Goal: Task Accomplishment & Management: Manage account settings

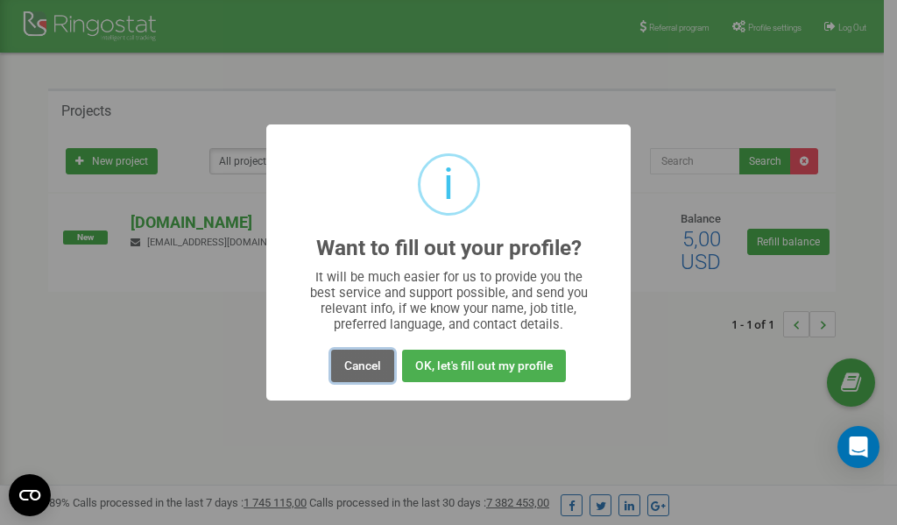
click at [366, 372] on button "Cancel" at bounding box center [362, 366] width 63 height 32
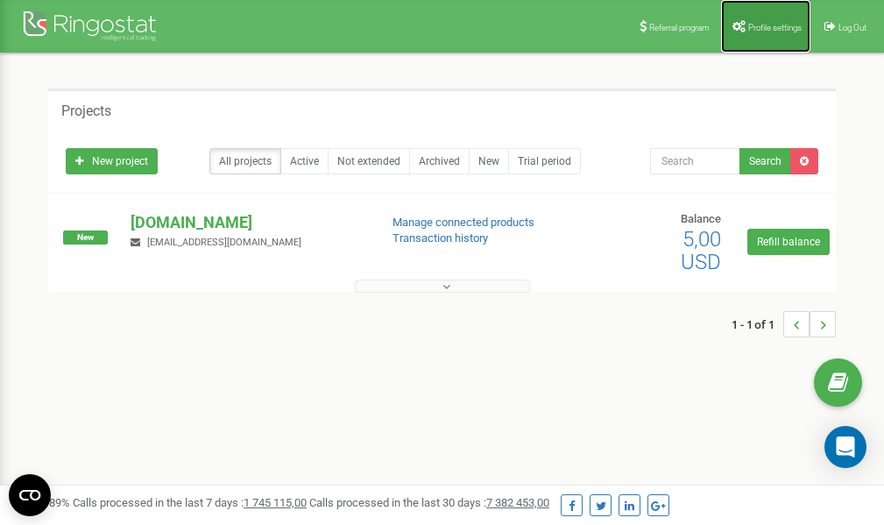
click at [752, 25] on span "Profile settings" at bounding box center [774, 28] width 53 height 10
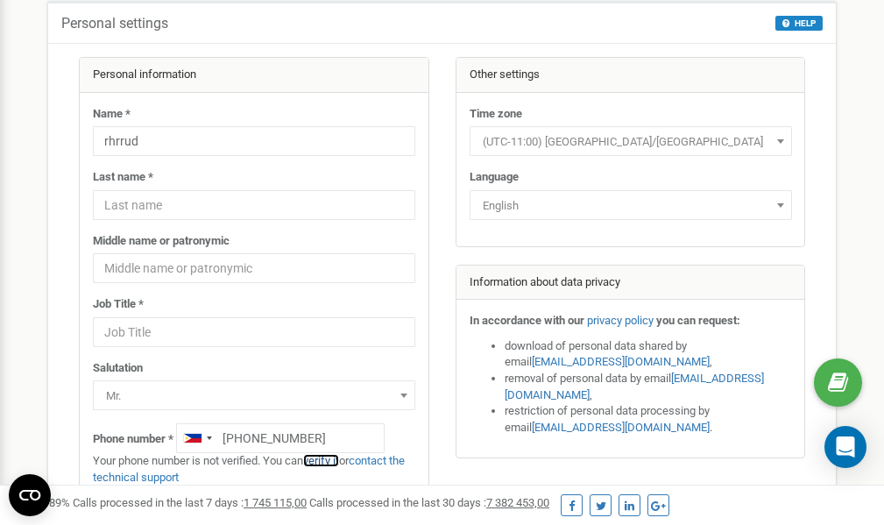
click at [329, 460] on link "verify it" at bounding box center [321, 460] width 36 height 13
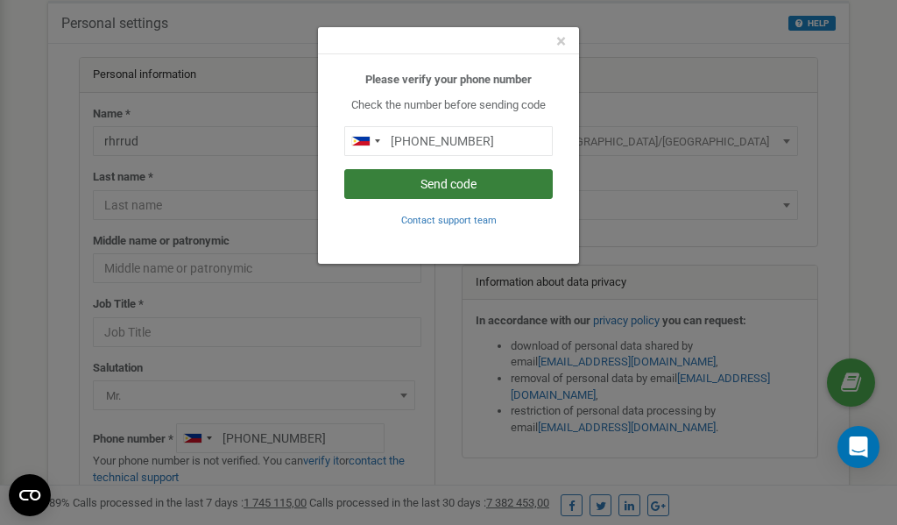
click at [444, 184] on button "Send code" at bounding box center [448, 184] width 209 height 30
